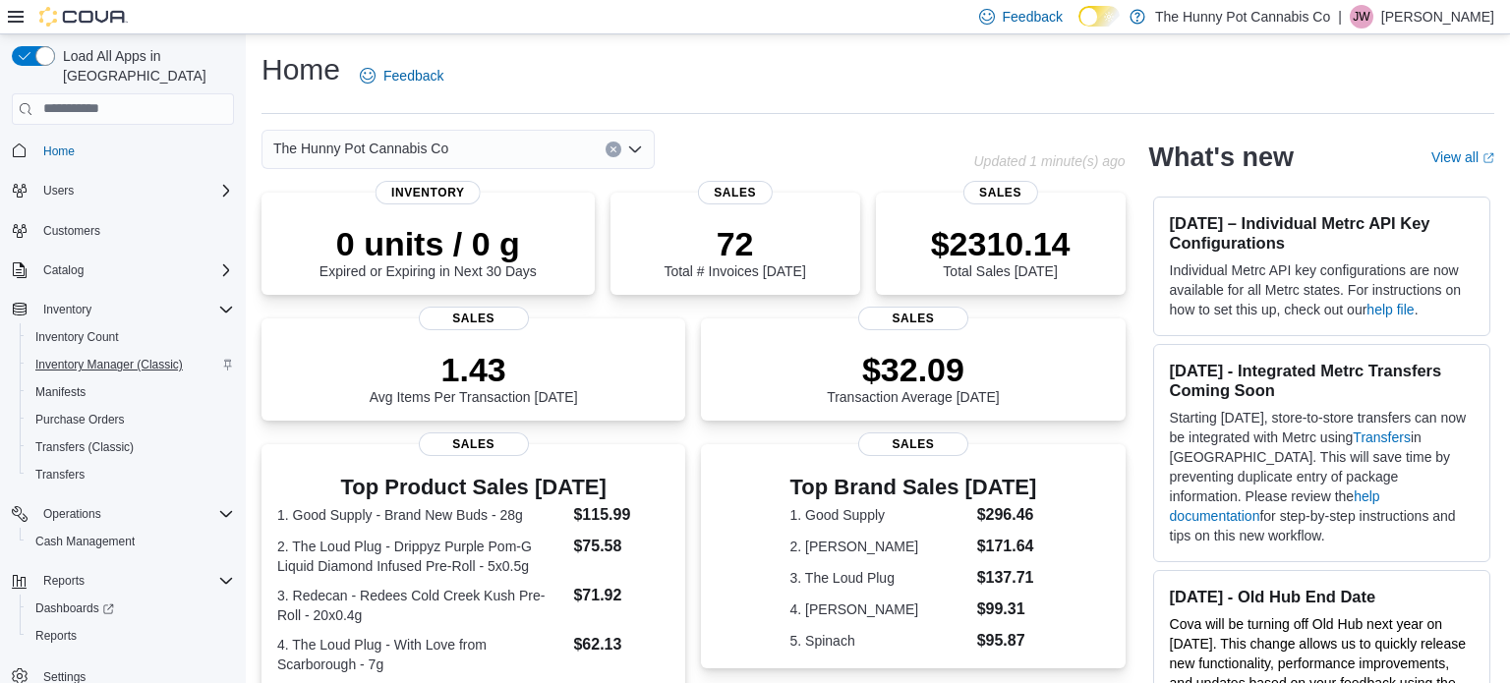
scroll to position [4, 0]
click at [66, 624] on span "Reports" at bounding box center [55, 632] width 41 height 16
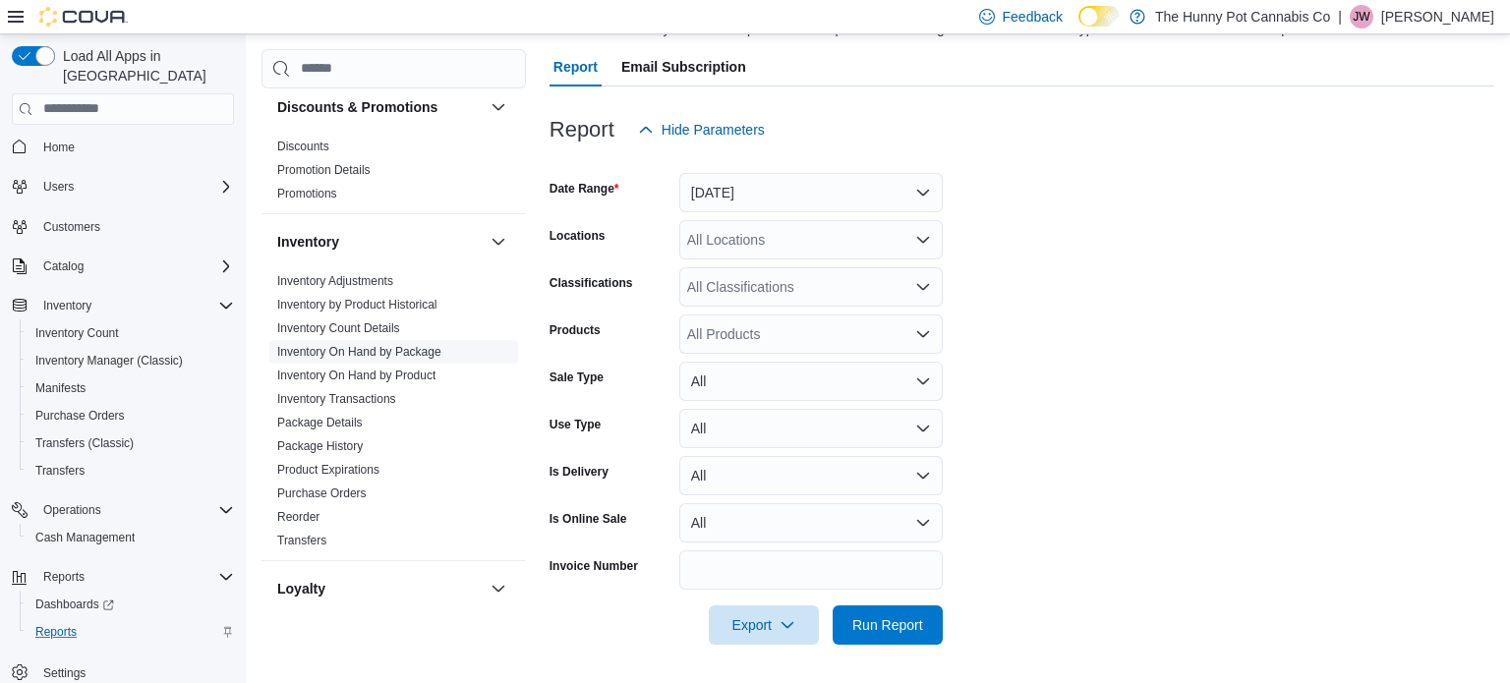
scroll to position [214, 0]
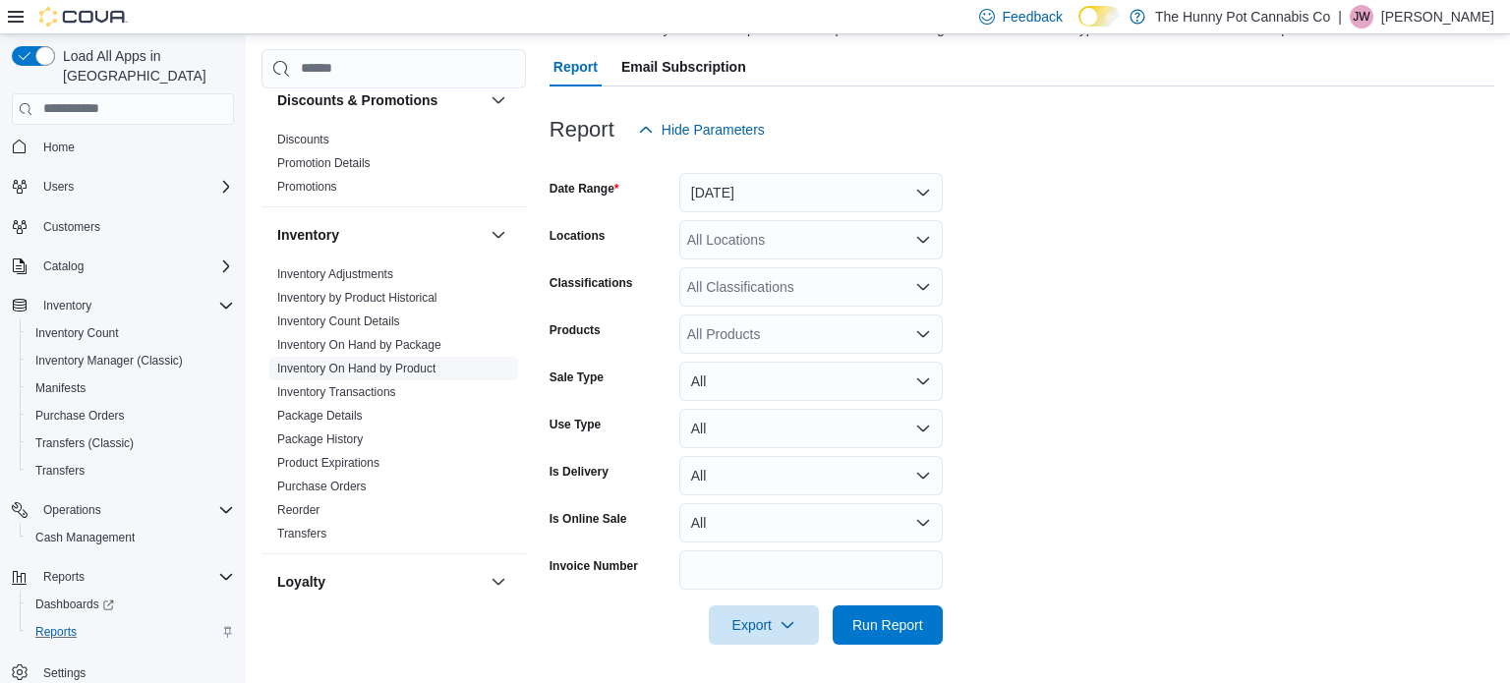
click at [339, 368] on link "Inventory On Hand by Product" at bounding box center [356, 369] width 158 height 14
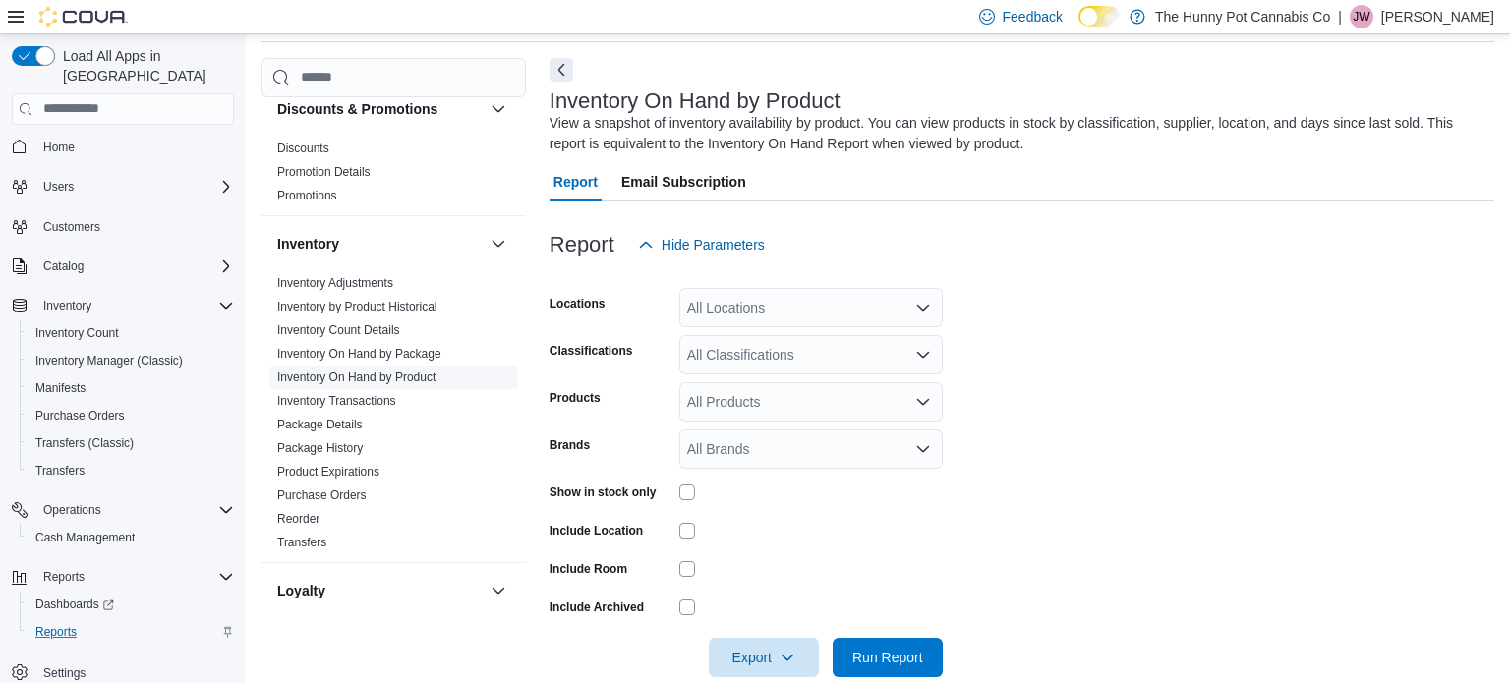
scroll to position [66, 0]
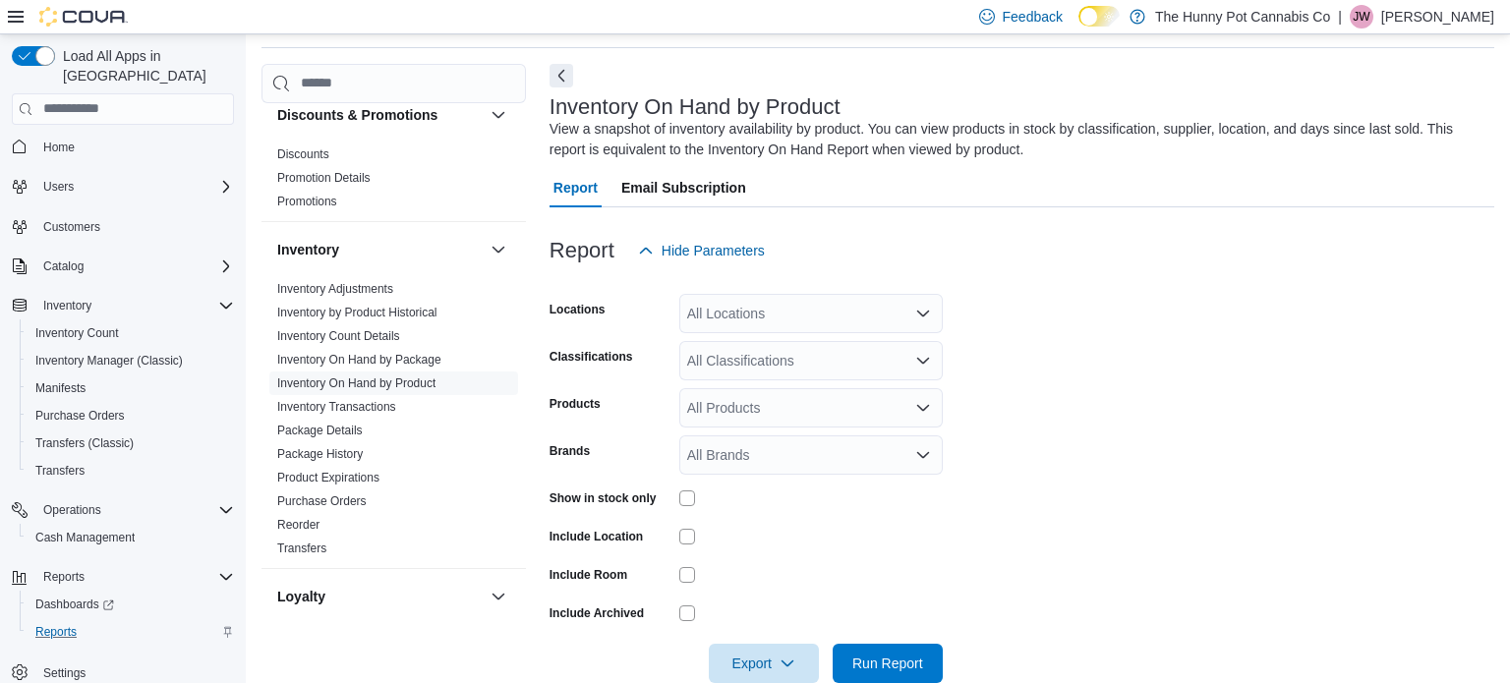
click at [787, 323] on div "All Locations" at bounding box center [810, 313] width 263 height 39
type input "***"
click at [793, 351] on span "[STREET_ADDRESS][PERSON_NAME]" at bounding box center [846, 347] width 250 height 20
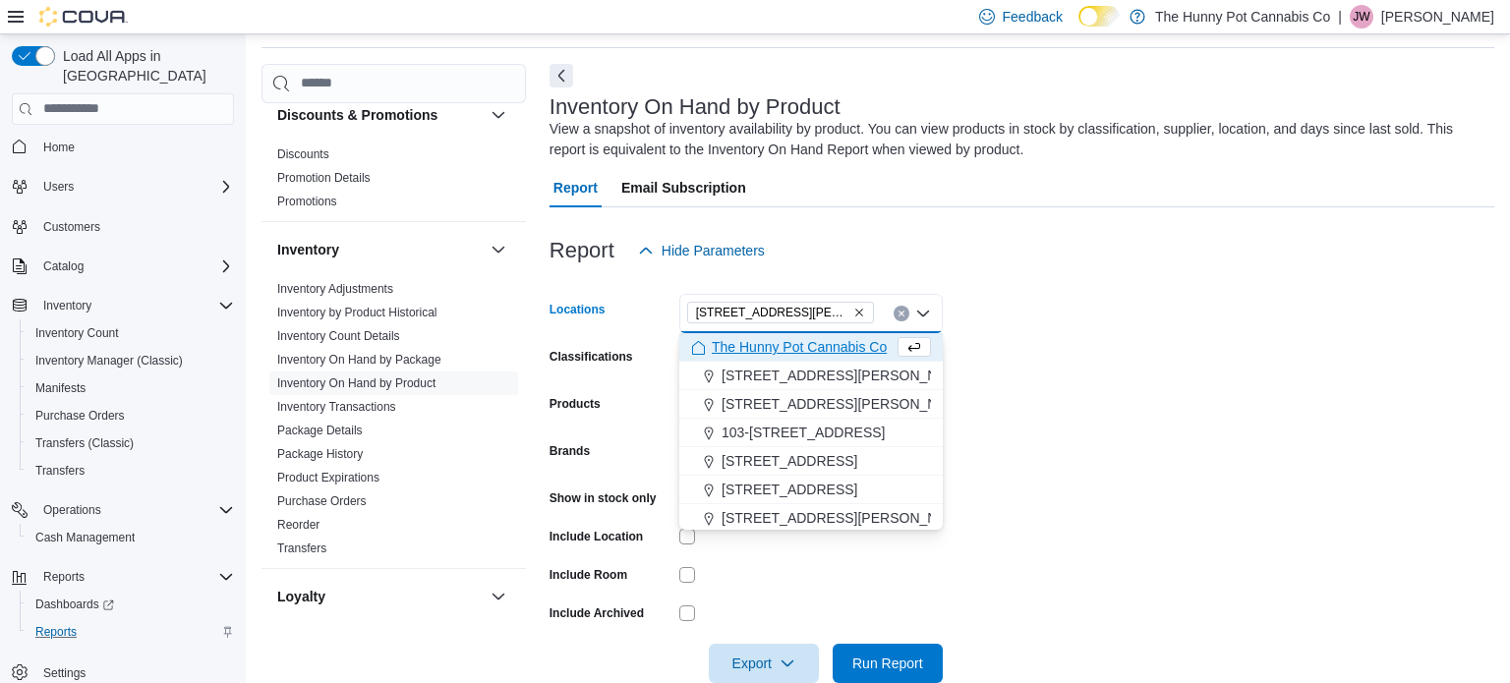
click at [1176, 429] on form "Locations [STREET_ADDRESS][PERSON_NAME] Selected. [STREET_ADDRESS][PERSON_NAME]…" at bounding box center [1021, 476] width 944 height 413
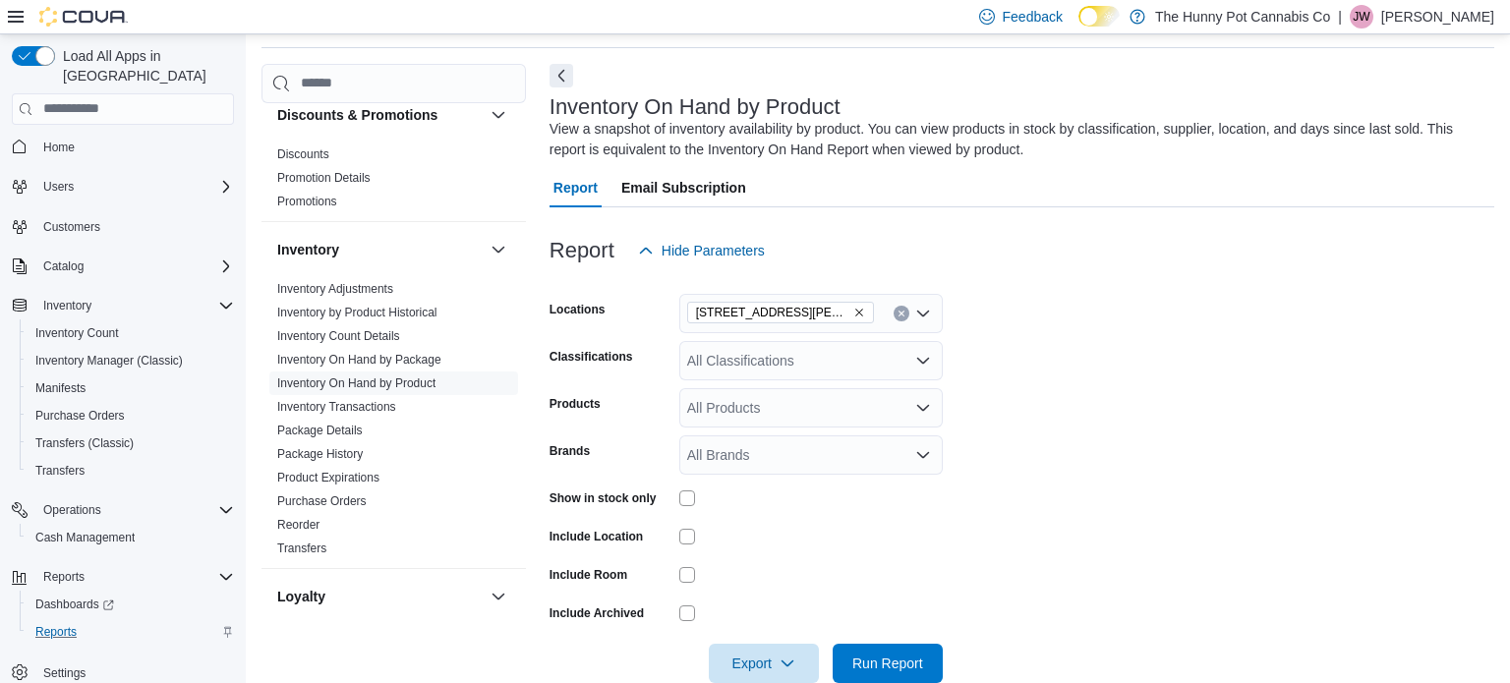
scroll to position [104, 0]
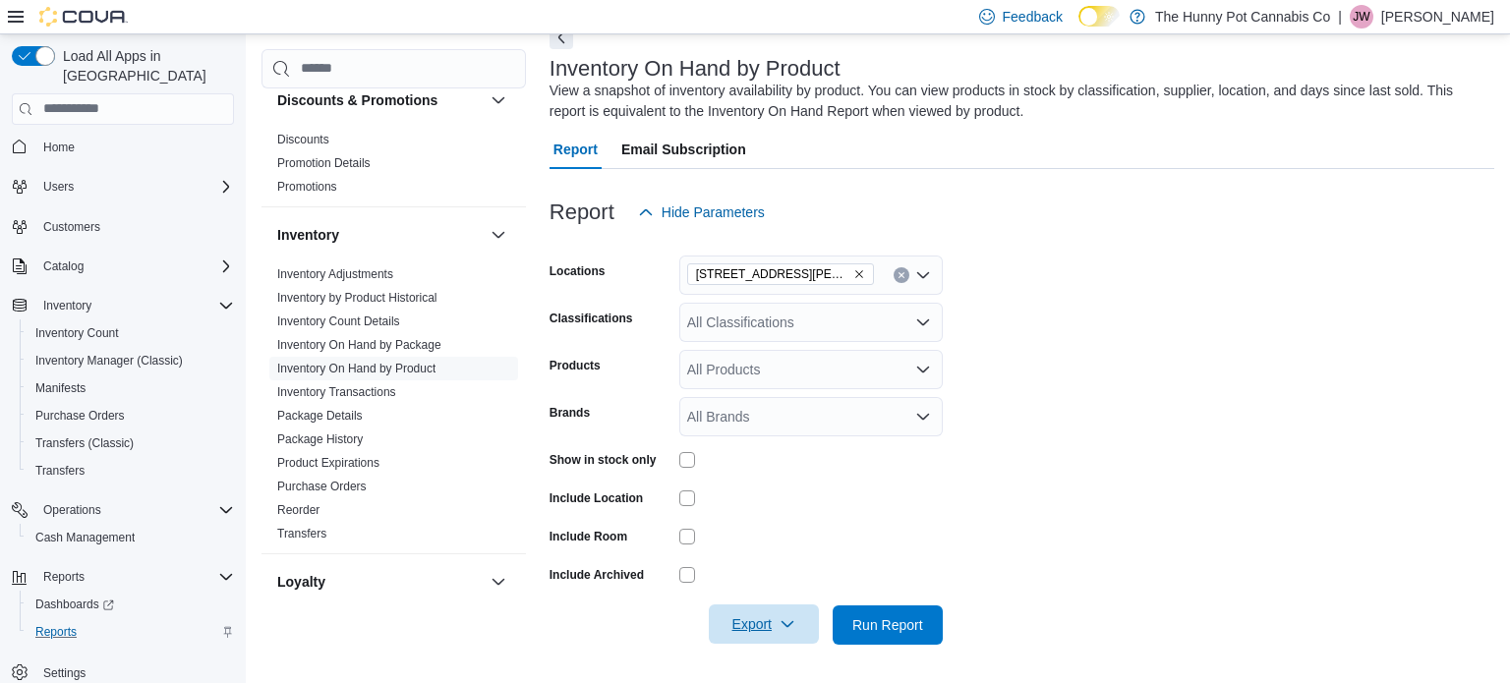
click at [785, 609] on span "Export" at bounding box center [763, 623] width 86 height 39
click at [781, 498] on span "Export to Excel" at bounding box center [766, 504] width 88 height 16
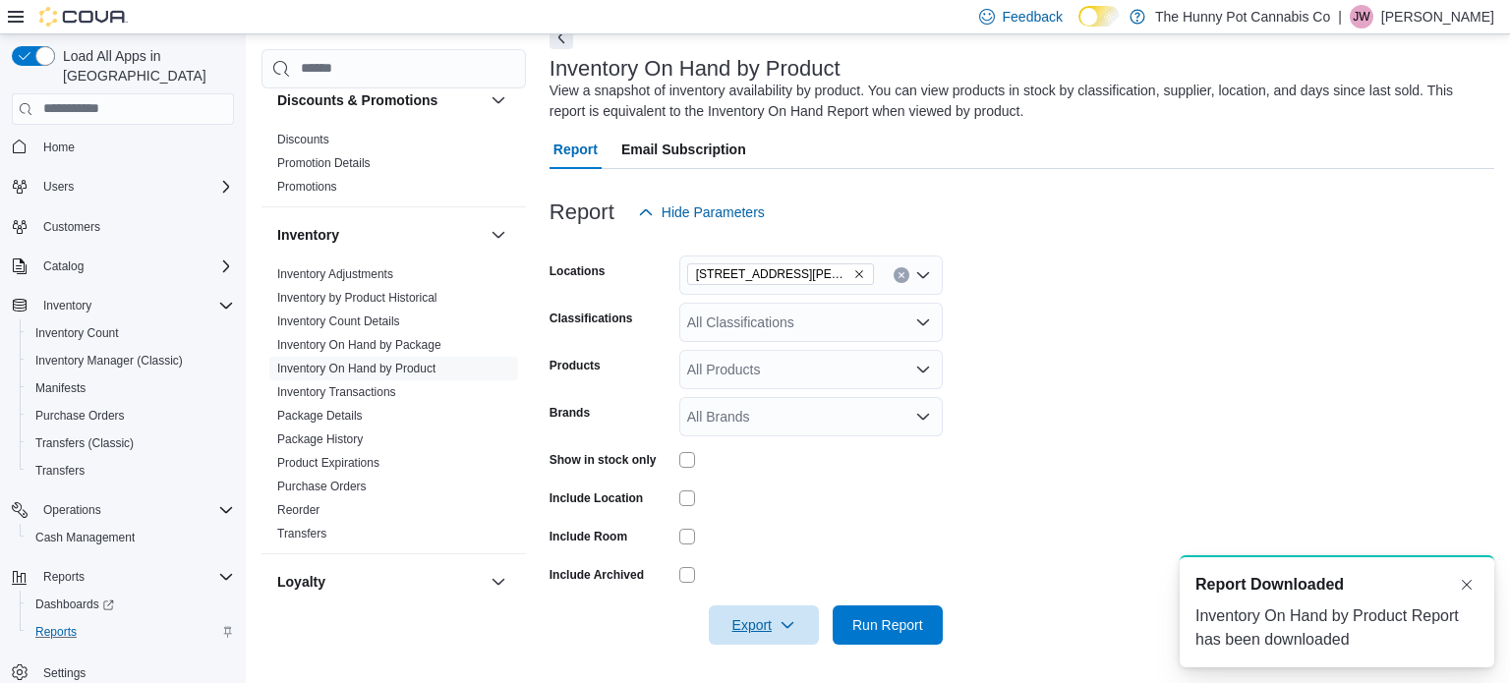
scroll to position [0, 0]
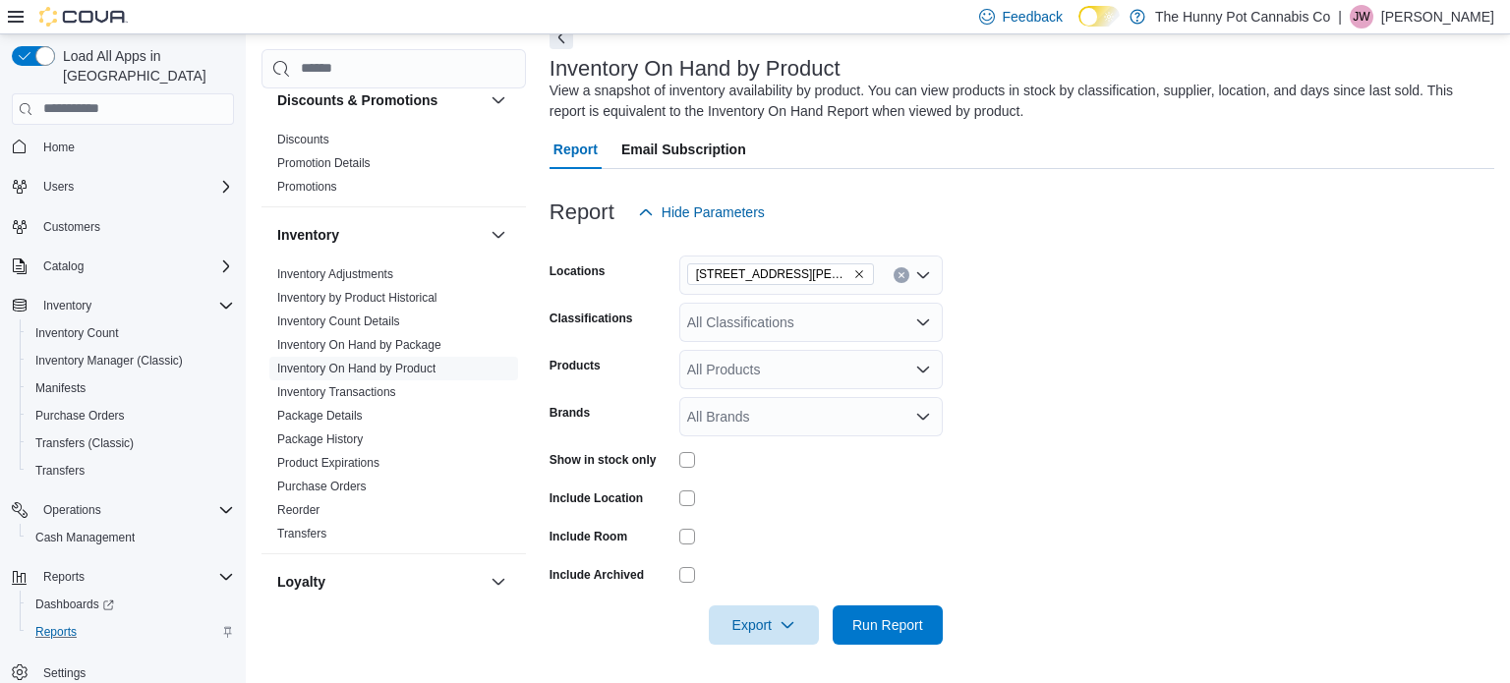
click at [1252, 369] on form "Locations [STREET_ADDRESS][PERSON_NAME] Classifications All Classifications Pro…" at bounding box center [1021, 438] width 944 height 413
click at [759, 614] on span "Export" at bounding box center [763, 623] width 86 height 39
click at [780, 511] on span "Export to Excel" at bounding box center [766, 504] width 88 height 16
